Goal: Information Seeking & Learning: Learn about a topic

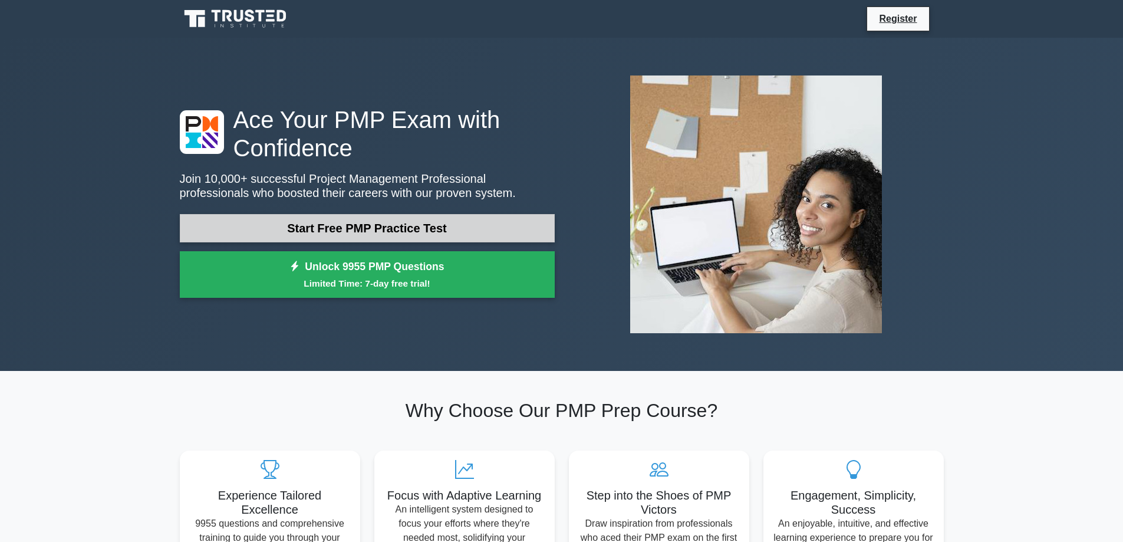
click at [329, 232] on link "Start Free PMP Practice Test" at bounding box center [367, 228] width 375 height 28
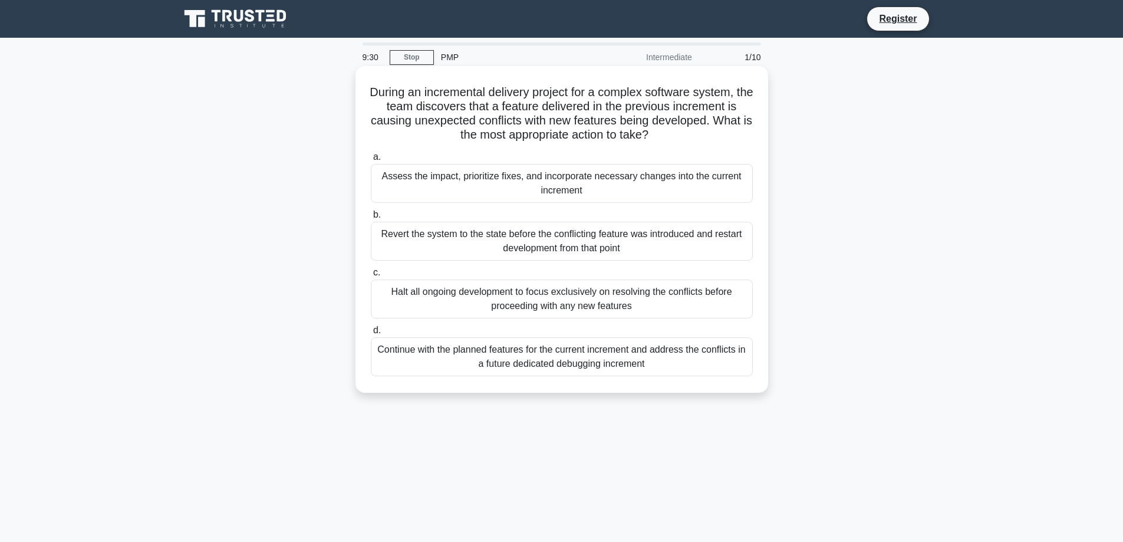
click at [610, 195] on div "Assess the impact, prioritize fixes, and incorporate necessary changes into the…" at bounding box center [562, 183] width 382 height 39
click at [371, 161] on input "a. Assess the impact, prioritize fixes, and incorporate necessary changes into …" at bounding box center [371, 157] width 0 height 8
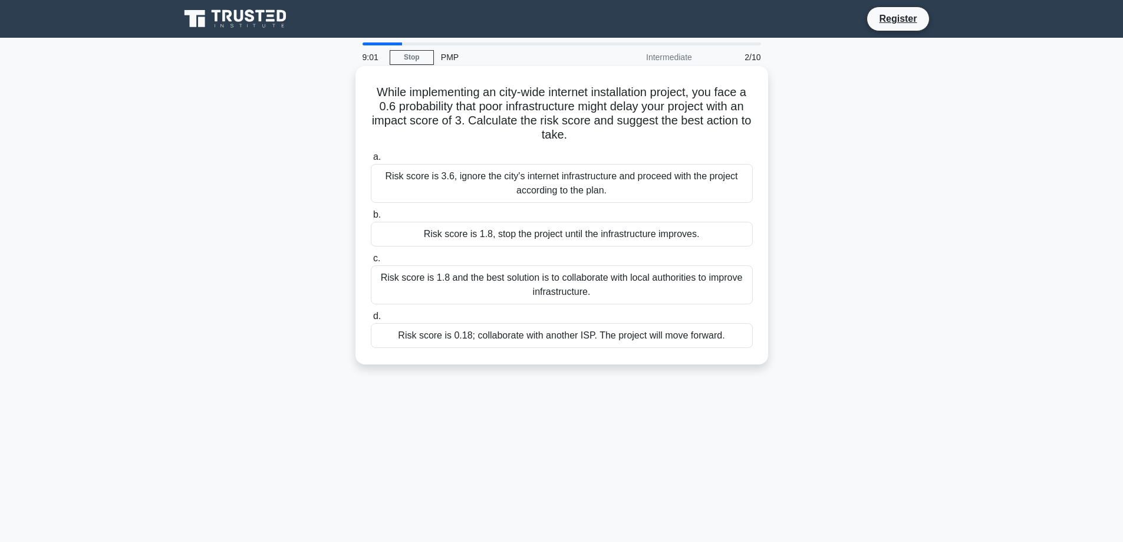
click at [593, 240] on div "Risk score is 1.8, stop the project until the infrastructure improves." at bounding box center [562, 234] width 382 height 25
click at [371, 219] on input "b. Risk score is 1.8, stop the project until the infrastructure improves." at bounding box center [371, 215] width 0 height 8
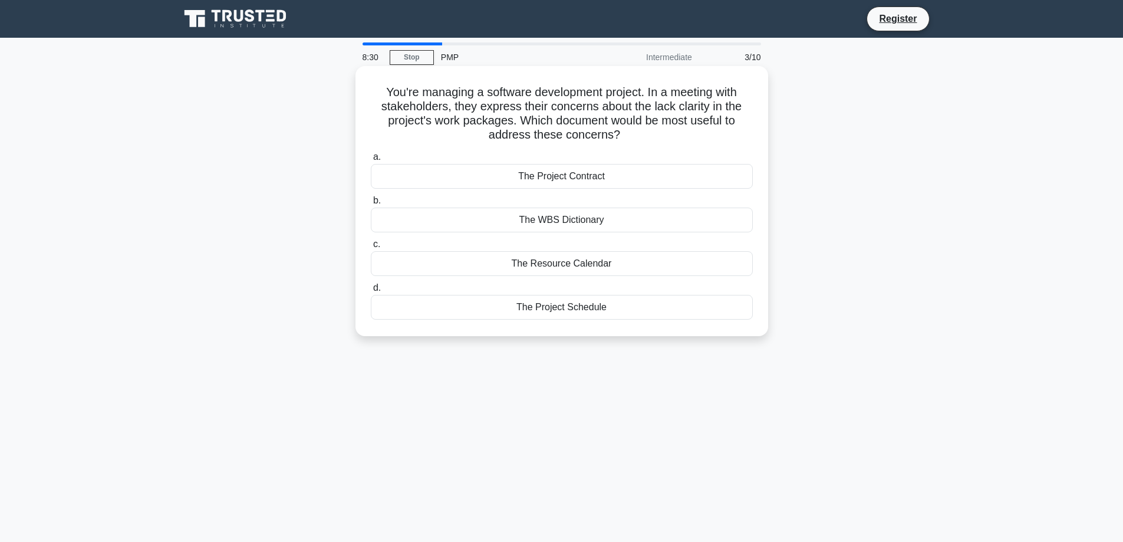
click at [613, 226] on div "The WBS Dictionary" at bounding box center [562, 220] width 382 height 25
click at [371, 205] on input "b. The WBS Dictionary" at bounding box center [371, 201] width 0 height 8
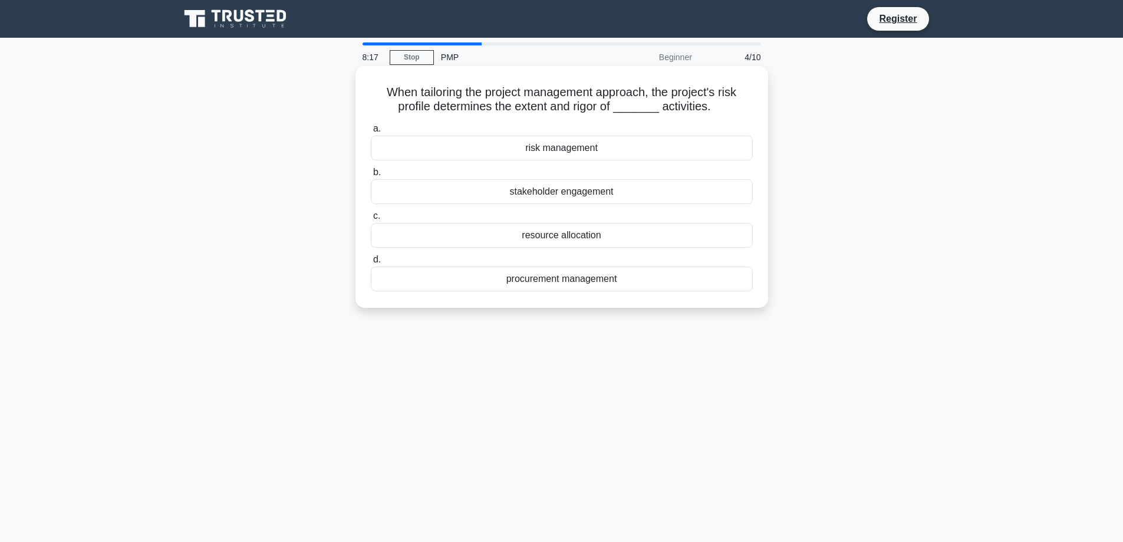
click at [624, 154] on div "risk management" at bounding box center [562, 148] width 382 height 25
click at [371, 133] on input "a. risk management" at bounding box center [371, 129] width 0 height 8
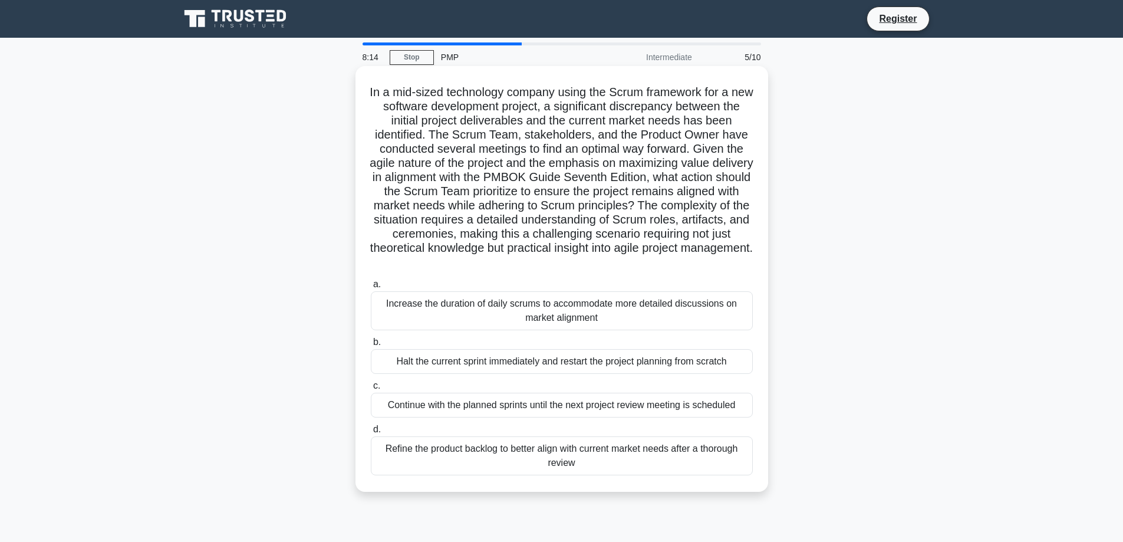
click at [587, 417] on div "Continue with the planned sprints until the next project review meeting is sche…" at bounding box center [562, 405] width 382 height 25
click at [371, 390] on input "c. Continue with the planned sprints until the next project review meeting is s…" at bounding box center [371, 386] width 0 height 8
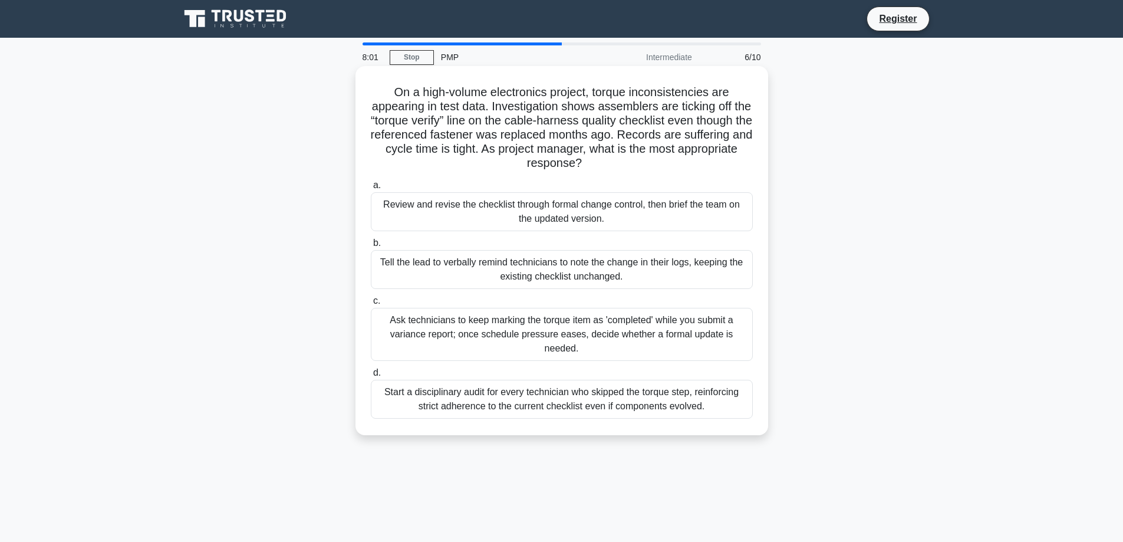
click at [616, 409] on div "Start a disciplinary audit for every technician who skipped the torque step, re…" at bounding box center [562, 399] width 382 height 39
click at [371, 377] on input "d. Start a disciplinary audit for every technician who skipped the torque step,…" at bounding box center [371, 373] width 0 height 8
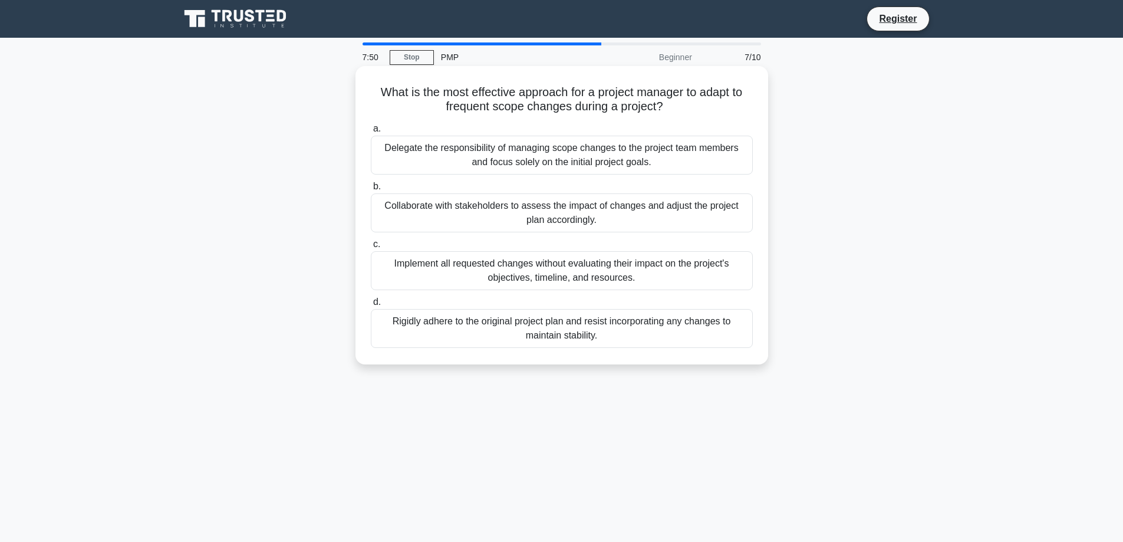
click at [437, 208] on div "Collaborate with stakeholders to assess the impact of changes and adjust the pr…" at bounding box center [562, 212] width 382 height 39
click at [371, 190] on input "b. Collaborate with stakeholders to assess the impact of changes and adjust the…" at bounding box center [371, 187] width 0 height 8
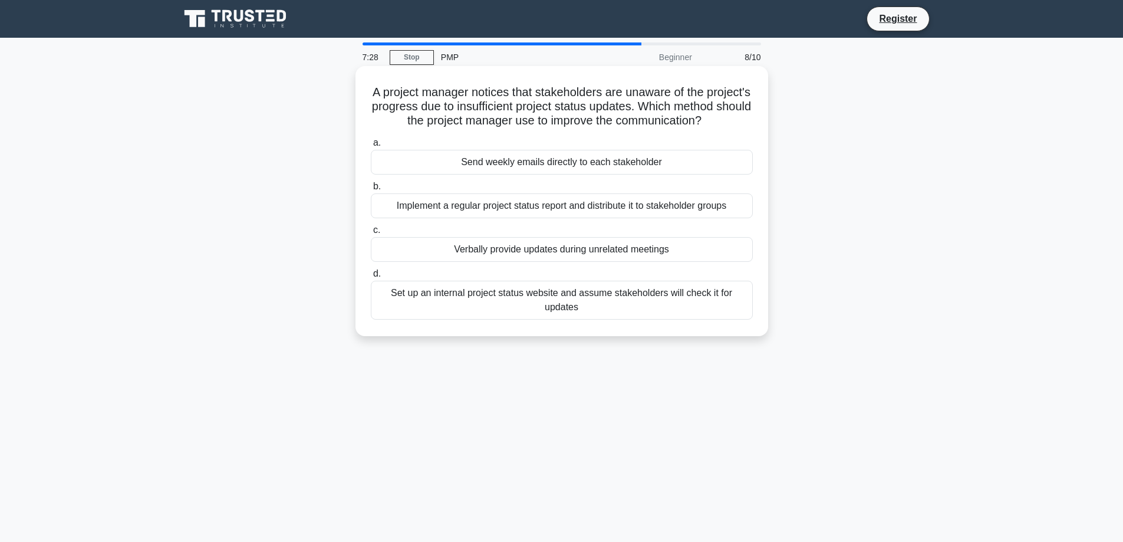
click at [507, 316] on div "Set up an internal project status website and assume stakeholders will check it…" at bounding box center [562, 300] width 382 height 39
click at [371, 278] on input "d. Set up an internal project status website and assume stakeholders will check…" at bounding box center [371, 274] width 0 height 8
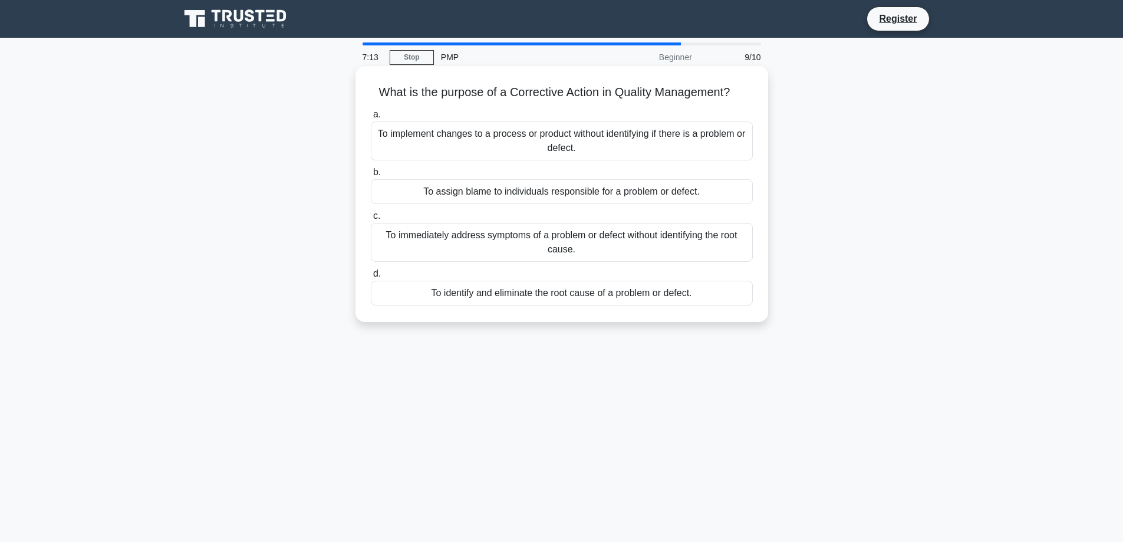
click at [622, 301] on div "To identify and eliminate the root cause of a problem or defect." at bounding box center [562, 293] width 382 height 25
click at [371, 278] on input "d. To identify and eliminate the root cause of a problem or defect." at bounding box center [371, 274] width 0 height 8
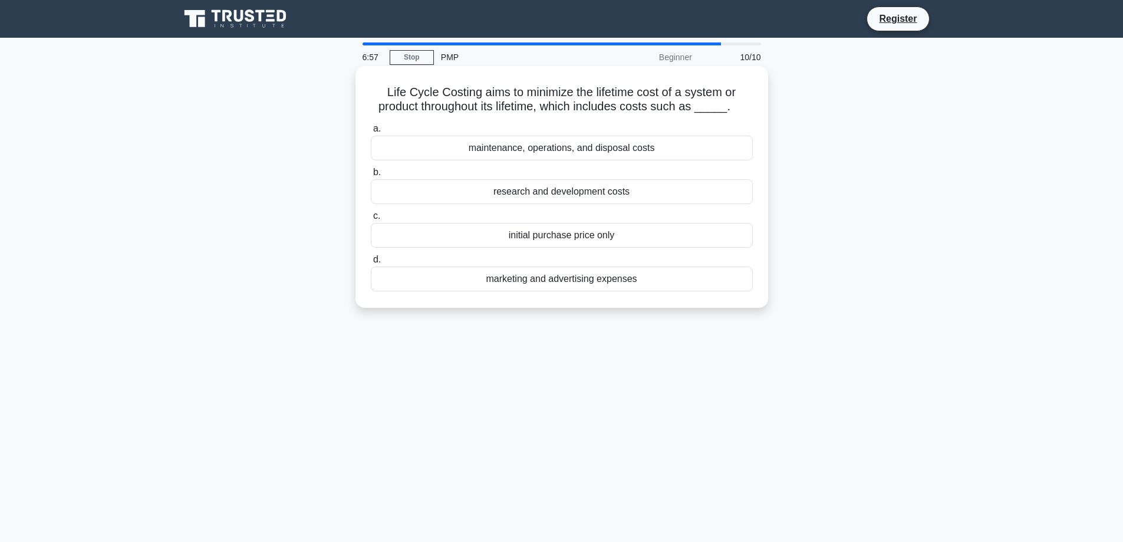
click at [548, 152] on div "maintenance, operations, and disposal costs" at bounding box center [562, 148] width 382 height 25
click at [371, 133] on input "a. maintenance, operations, and disposal costs" at bounding box center [371, 129] width 0 height 8
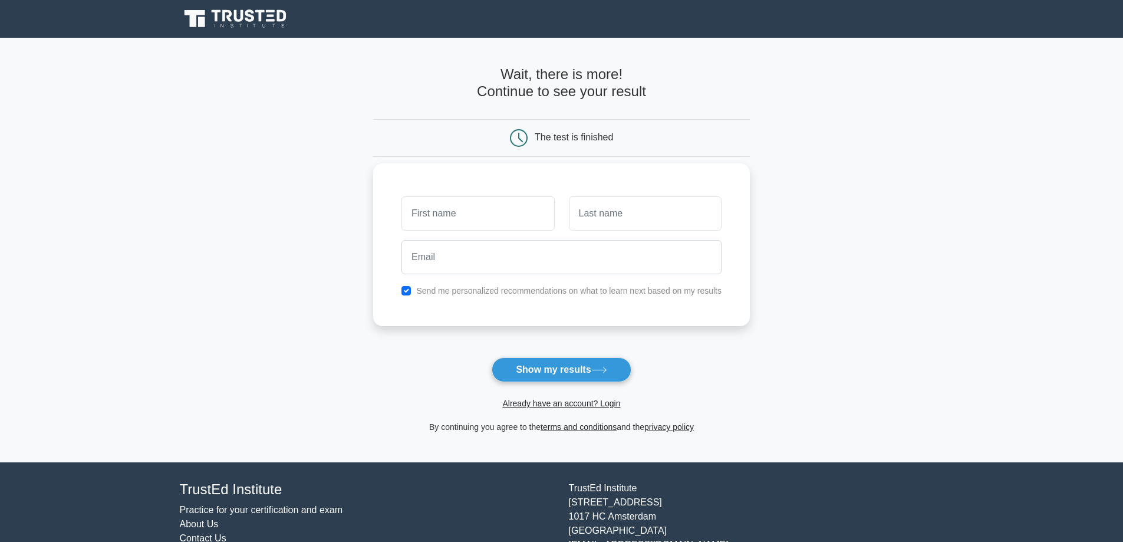
click at [519, 225] on input "text" at bounding box center [478, 213] width 153 height 34
drag, startPoint x: 410, startPoint y: 198, endPoint x: 294, endPoint y: 173, distance: 118.3
click at [296, 172] on main "Wait, there is more! Continue to see your result The test is finished boris" at bounding box center [561, 250] width 1123 height 424
drag, startPoint x: 460, startPoint y: 215, endPoint x: 96, endPoint y: 213, distance: 363.8
click at [105, 213] on main "Wait, there is more! Continue to see your result The test is finished Борис" at bounding box center [561, 250] width 1123 height 424
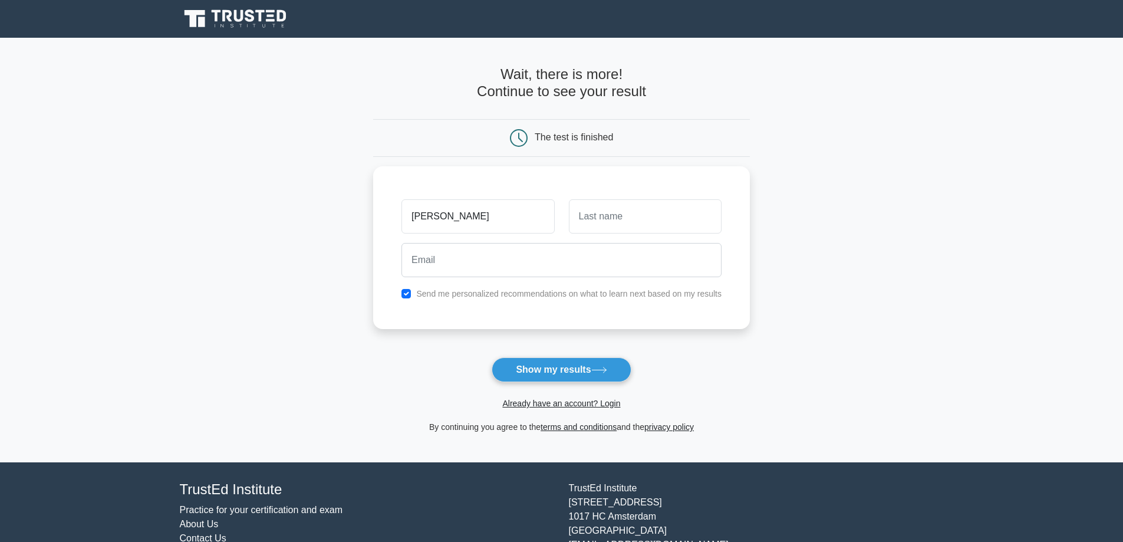
type input "M"
type input "[PERSON_NAME]"
click at [626, 205] on input "text" at bounding box center [645, 213] width 153 height 34
drag, startPoint x: 586, startPoint y: 215, endPoint x: 564, endPoint y: 219, distance: 22.8
click at [564, 219] on div "minchev" at bounding box center [645, 214] width 167 height 44
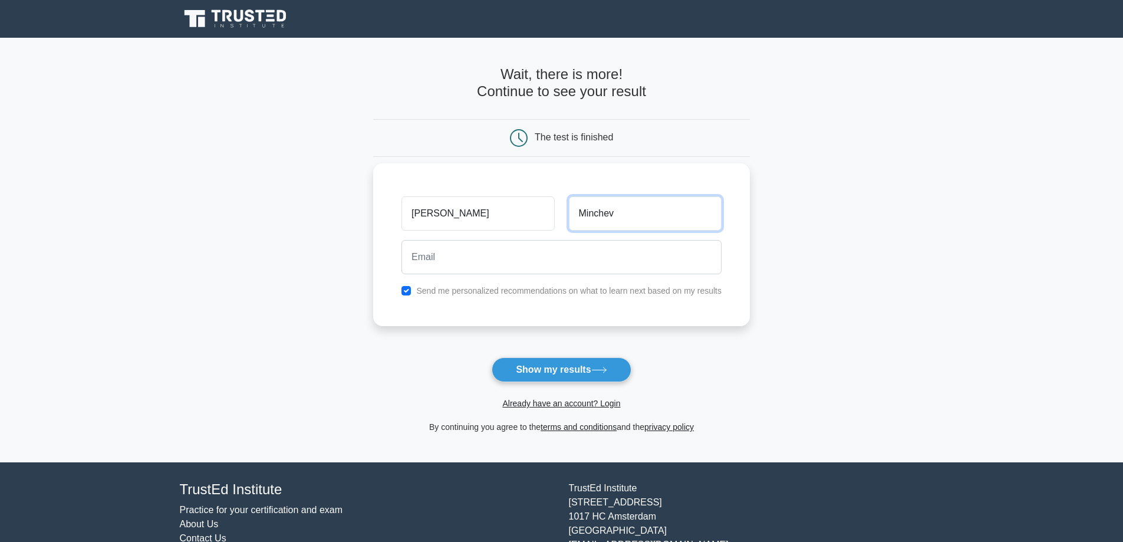
type input "Minchev"
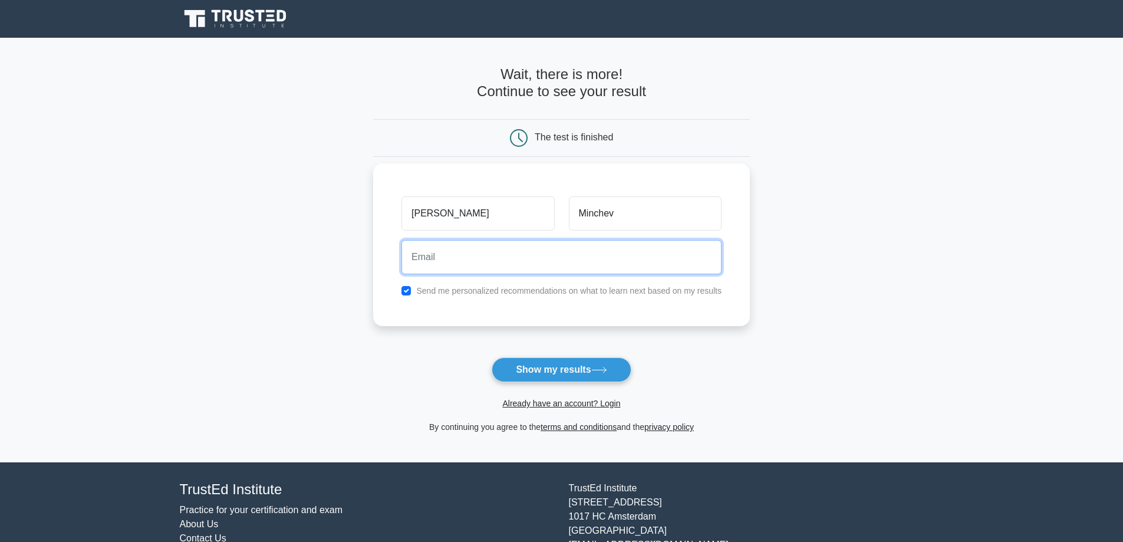
click at [504, 252] on input "email" at bounding box center [562, 257] width 320 height 34
type input "bminchev027@gmail.com"
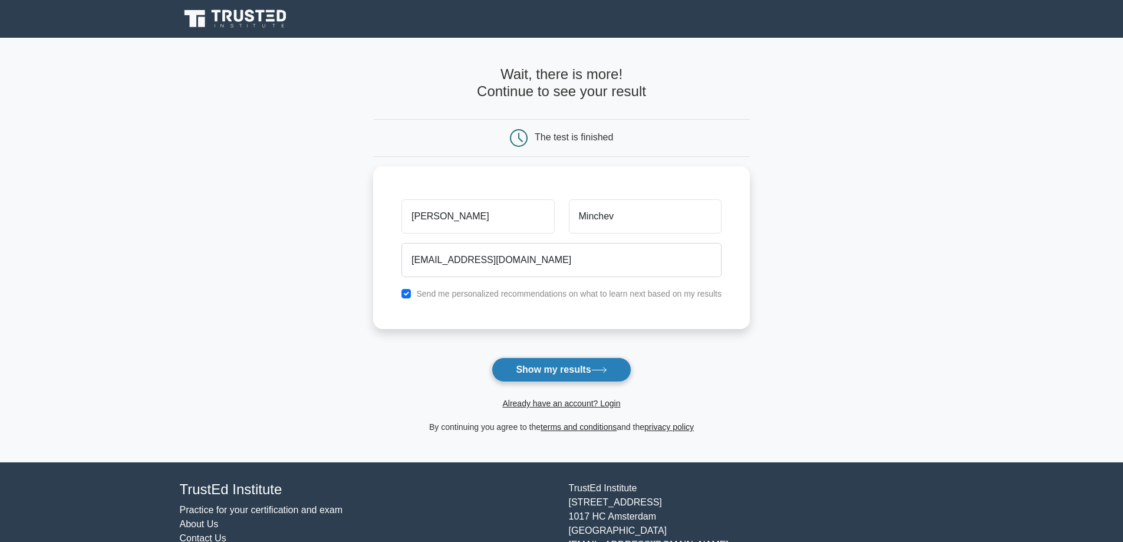
click at [529, 377] on button "Show my results" at bounding box center [561, 369] width 139 height 25
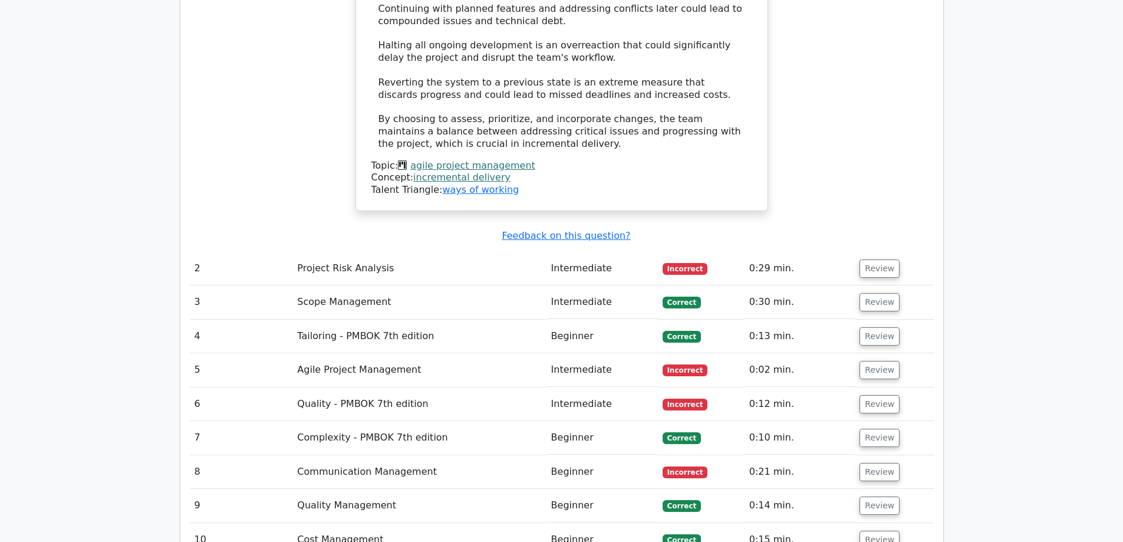
scroll to position [1651, 0]
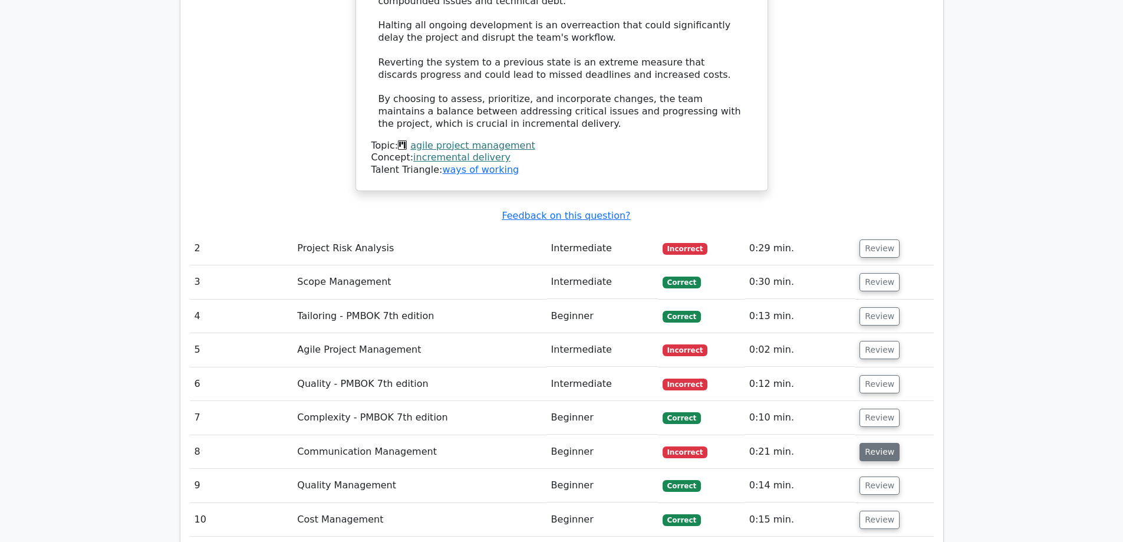
click at [879, 443] on button "Review" at bounding box center [880, 452] width 40 height 18
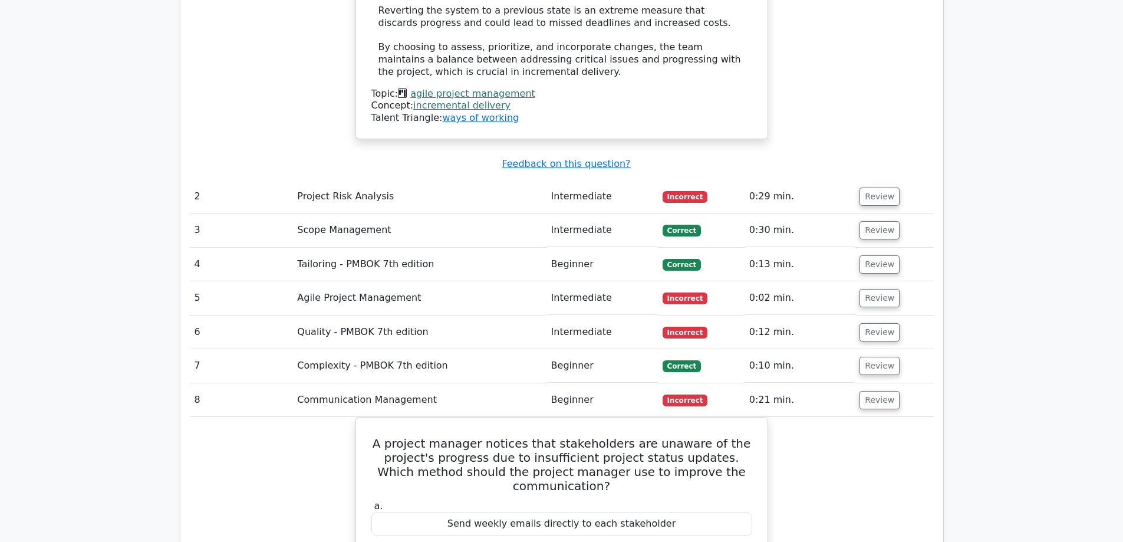
scroll to position [1705, 0]
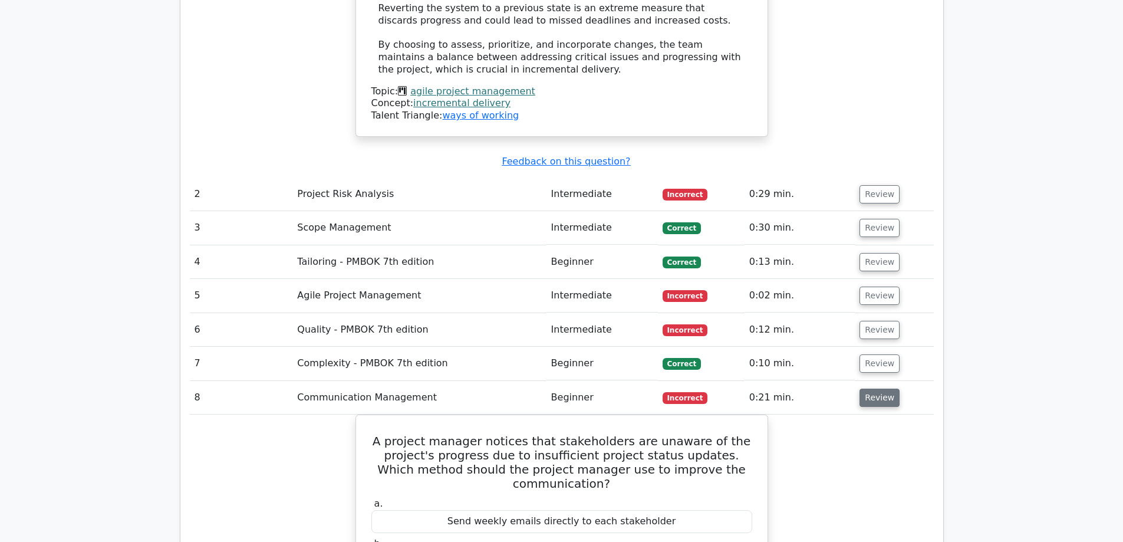
click at [881, 389] on button "Review" at bounding box center [880, 398] width 40 height 18
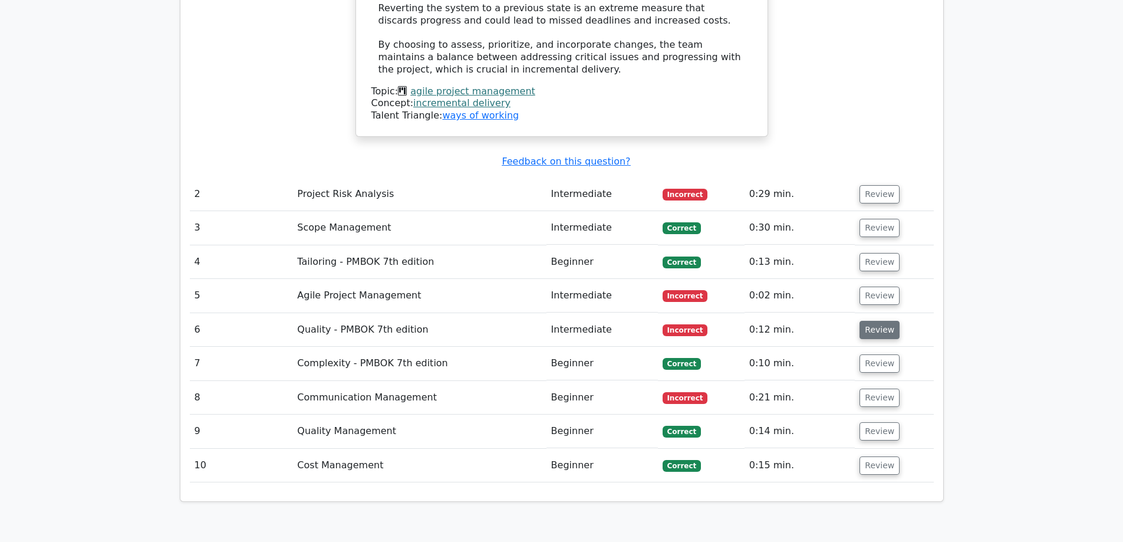
click at [876, 321] on button "Review" at bounding box center [880, 330] width 40 height 18
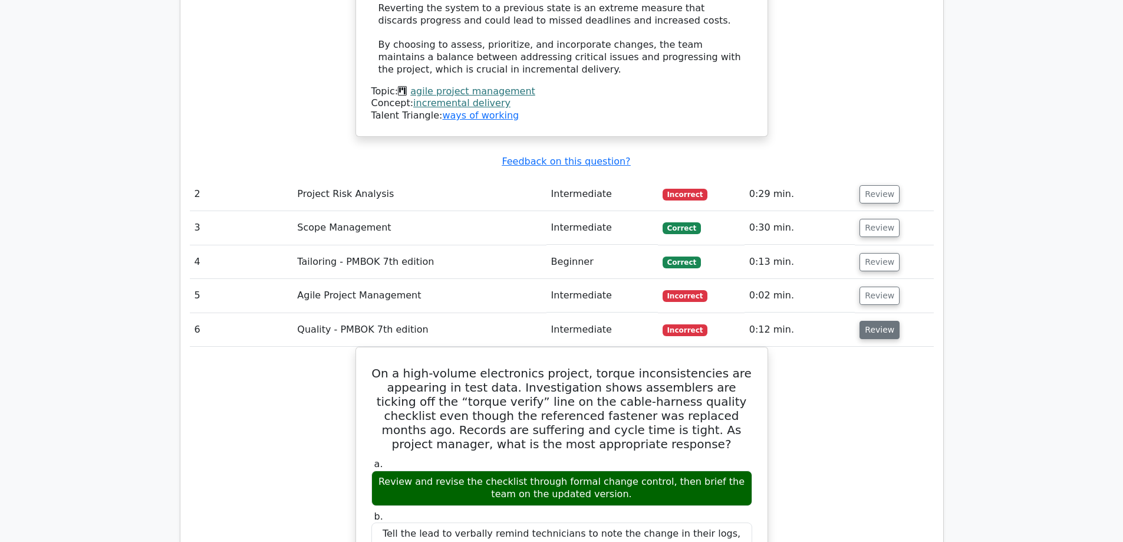
click at [873, 321] on button "Review" at bounding box center [880, 330] width 40 height 18
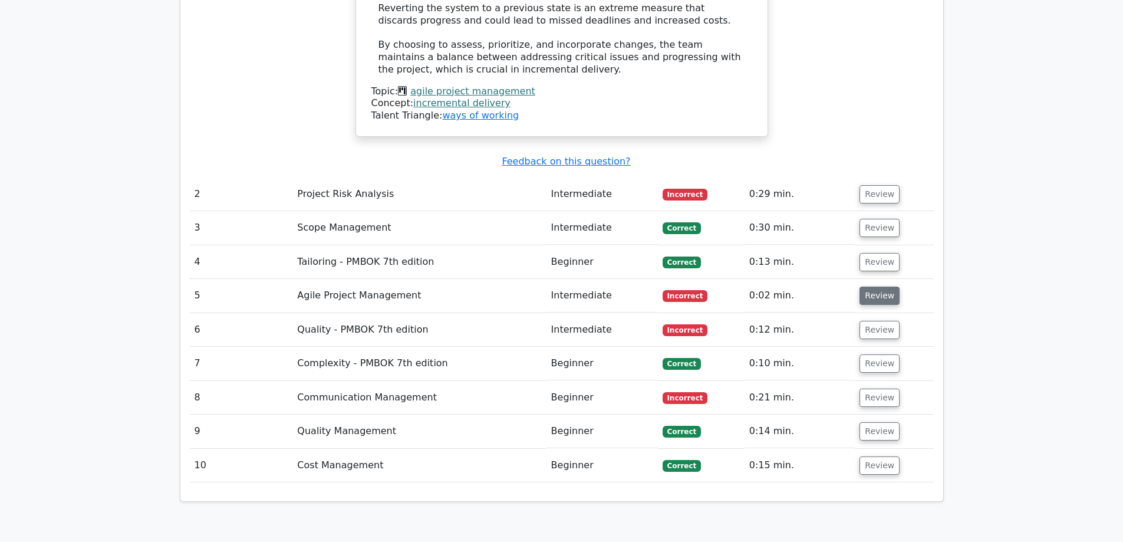
click at [870, 287] on button "Review" at bounding box center [880, 296] width 40 height 18
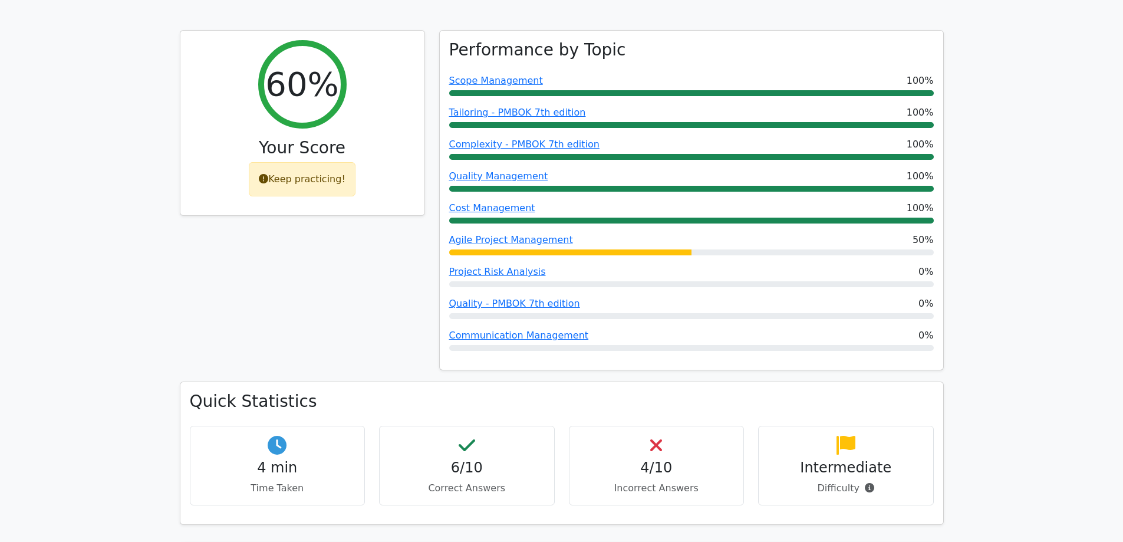
scroll to position [590, 0]
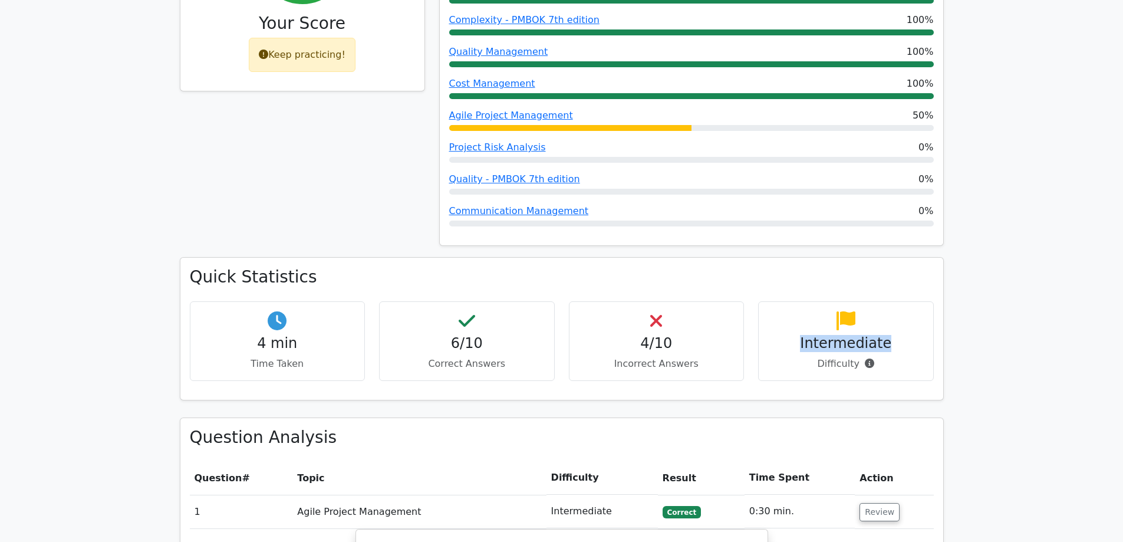
drag, startPoint x: 848, startPoint y: 304, endPoint x: 897, endPoint y: 309, distance: 49.2
click at [897, 335] on h4 "Intermediate" at bounding box center [846, 343] width 156 height 17
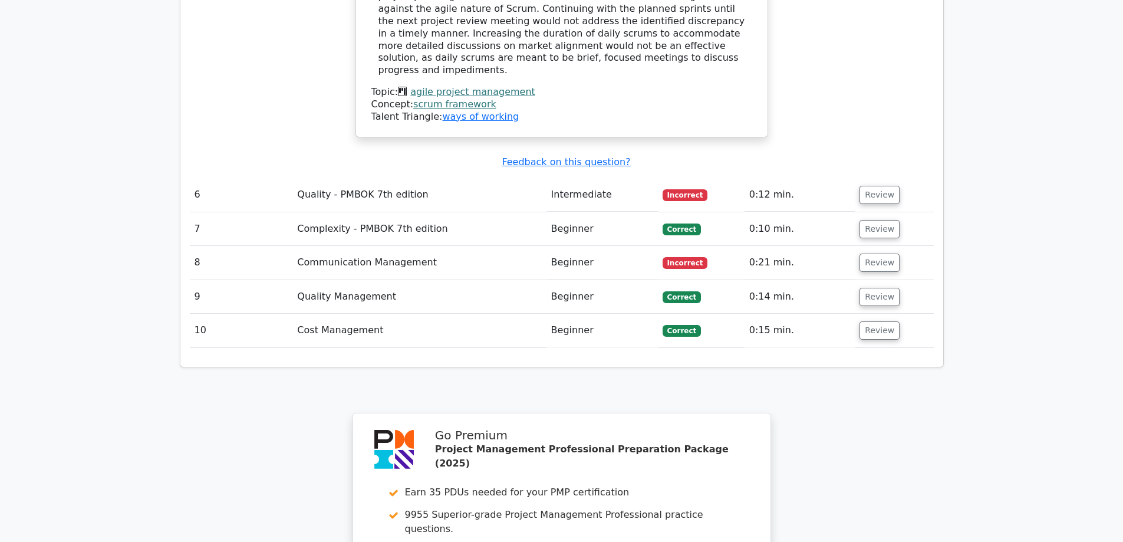
scroll to position [2712, 0]
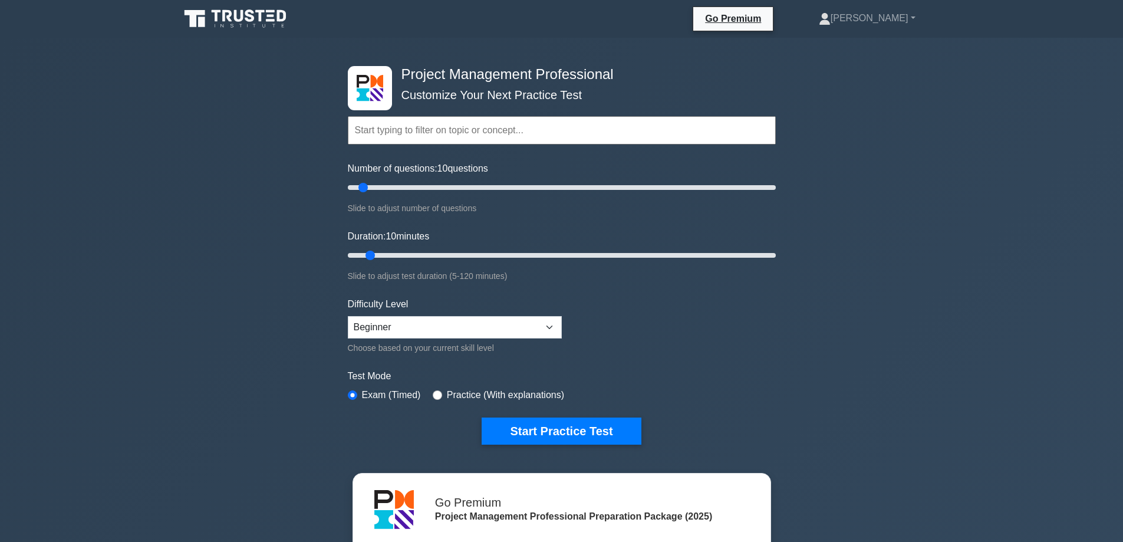
click at [459, 129] on input "text" at bounding box center [562, 130] width 428 height 28
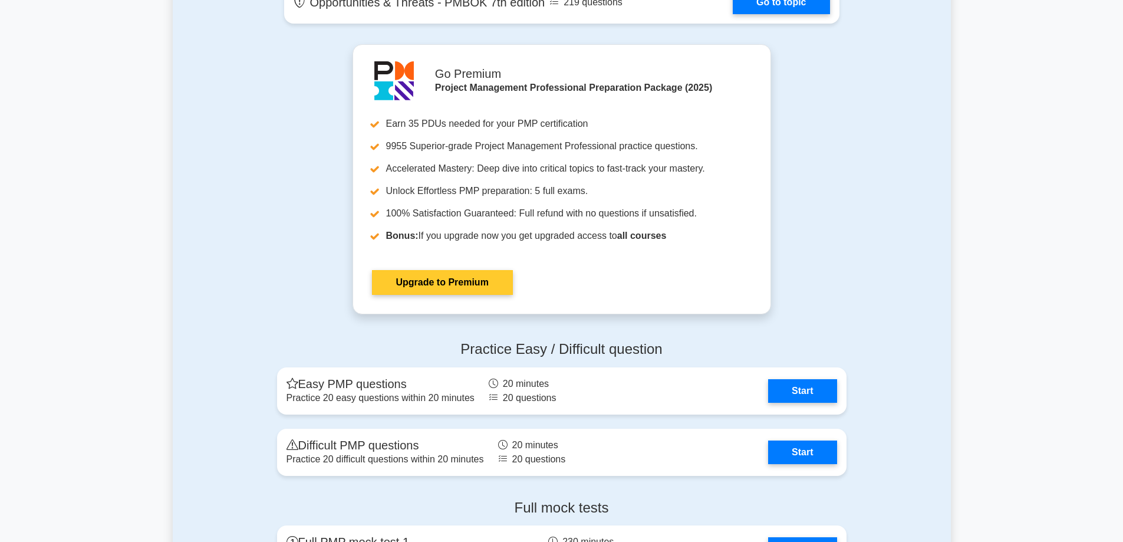
scroll to position [3537, 0]
